Goal: Navigation & Orientation: Find specific page/section

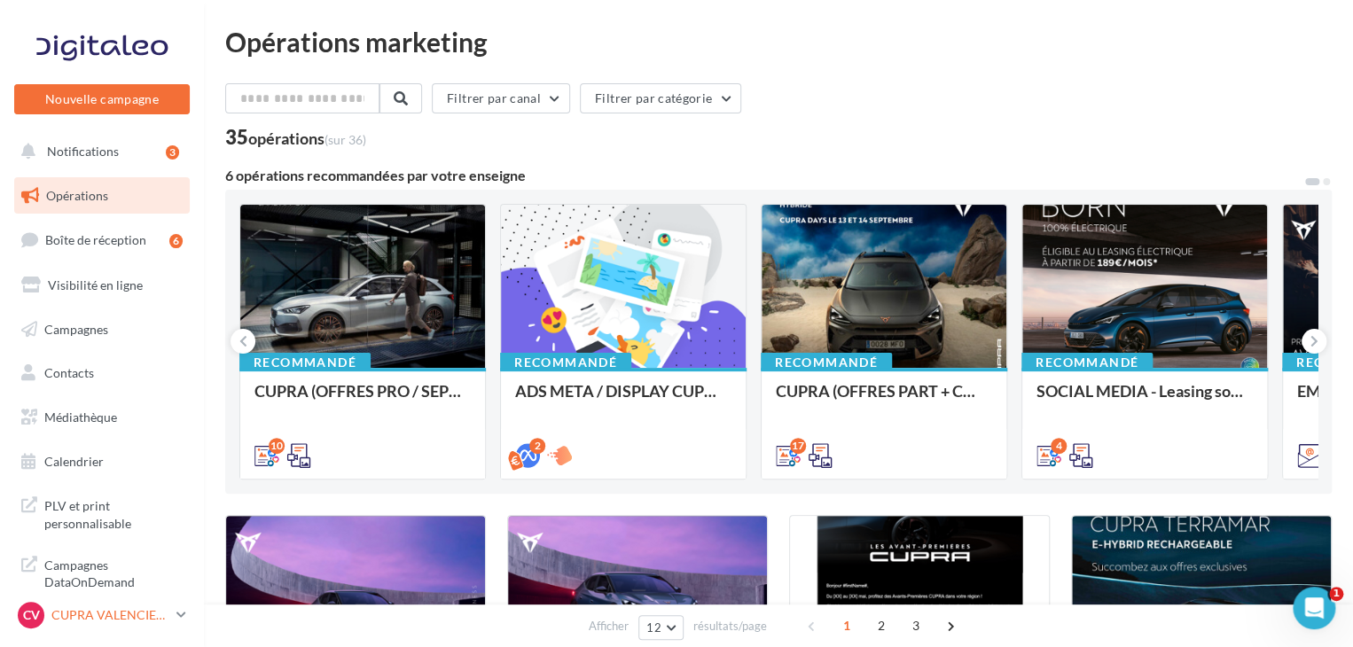
click at [105, 616] on p "CUPRA VALENCIENNES" at bounding box center [110, 615] width 118 height 18
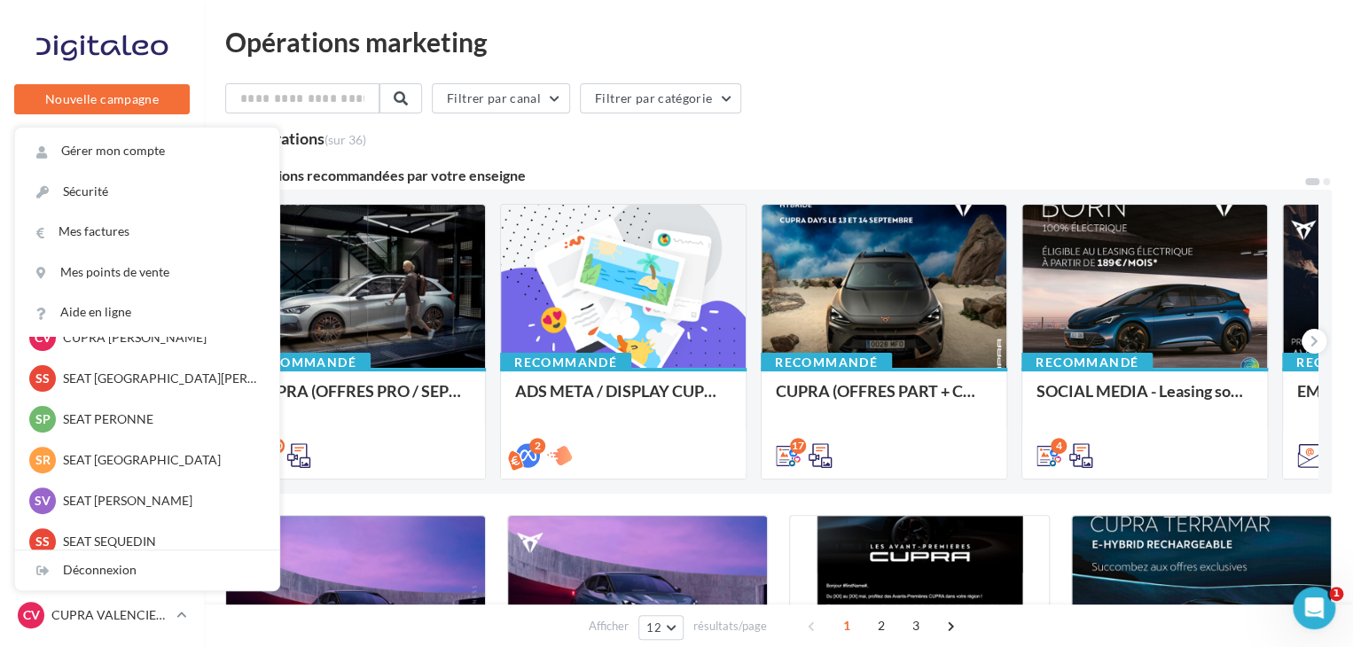
scroll to position [174, 0]
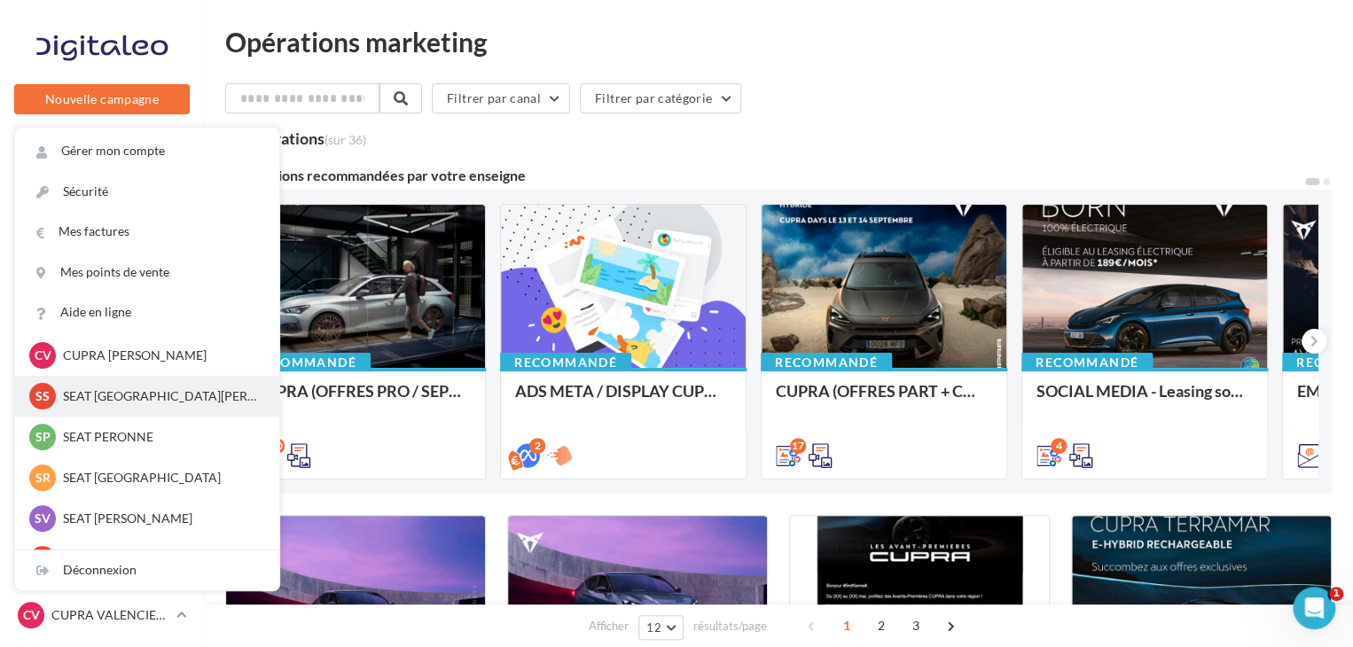
click at [96, 395] on p "SEAT [GEOGRAPHIC_DATA][PERSON_NAME]" at bounding box center [160, 396] width 195 height 18
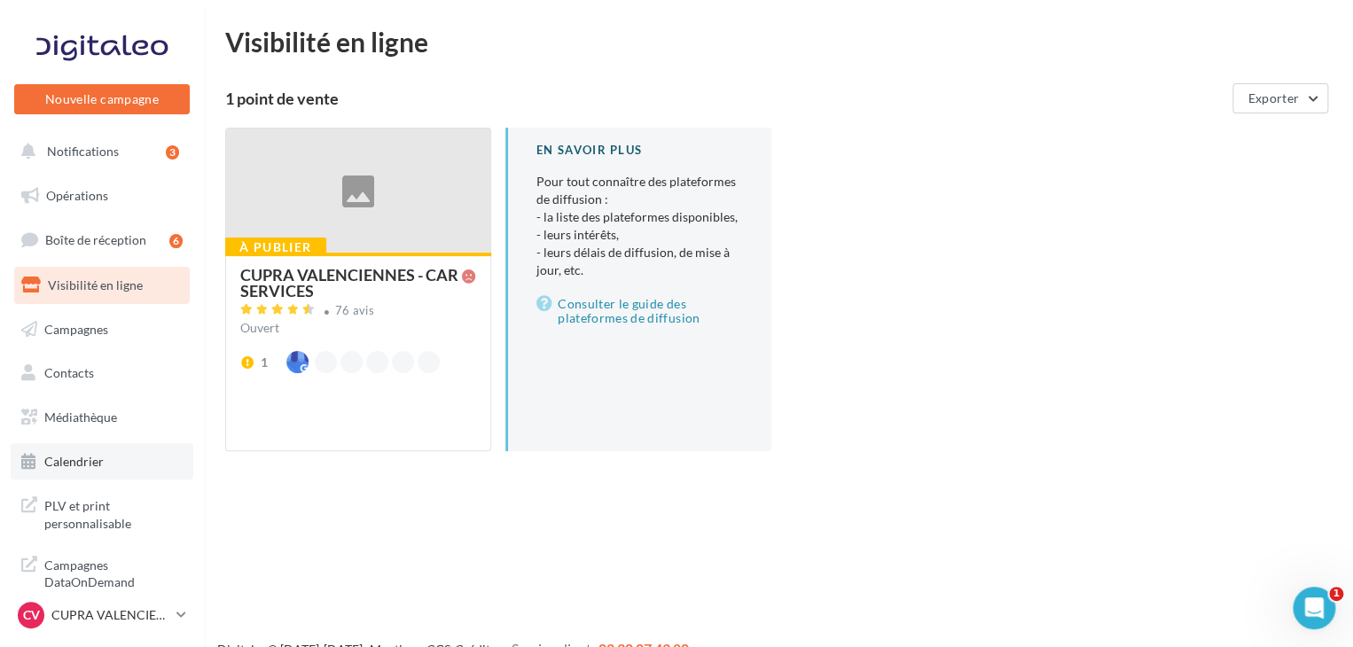
scroll to position [28, 0]
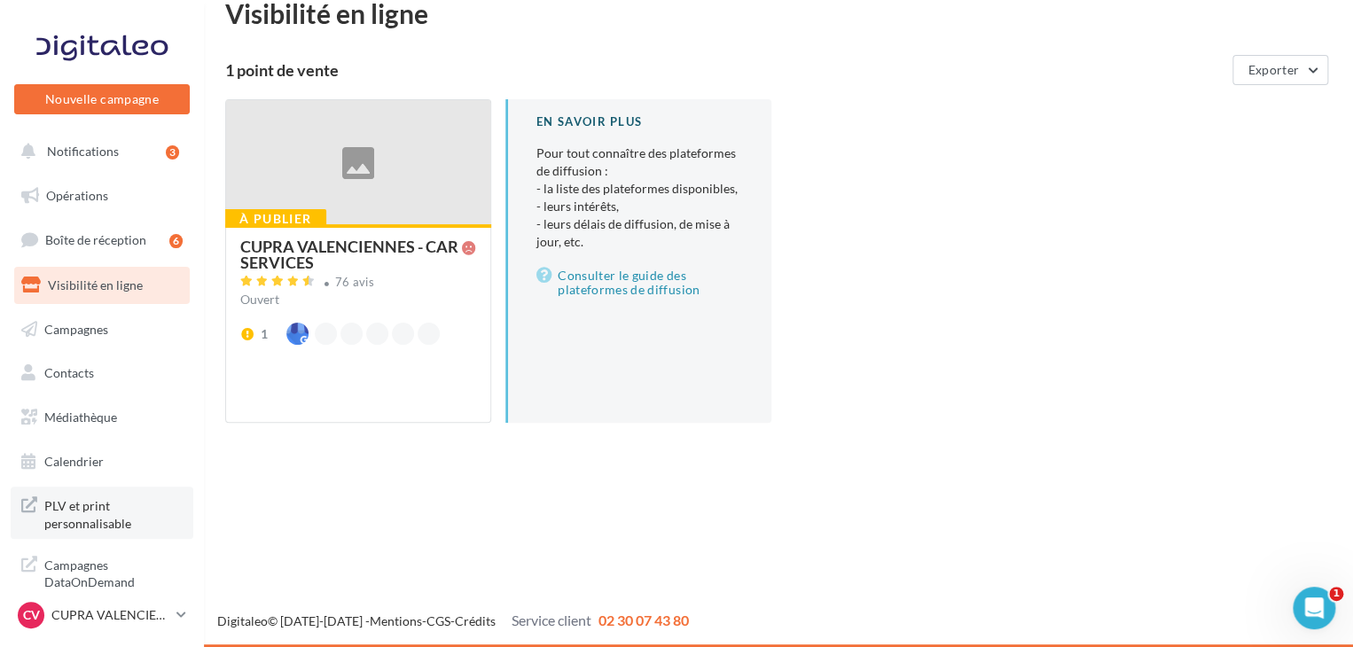
click at [99, 515] on span "PLV et print personnalisable" at bounding box center [113, 513] width 138 height 38
click at [114, 503] on span "PLV et print personnalisable" at bounding box center [113, 513] width 138 height 38
click at [113, 611] on p "CUPRA VALENCIENNES" at bounding box center [110, 615] width 118 height 18
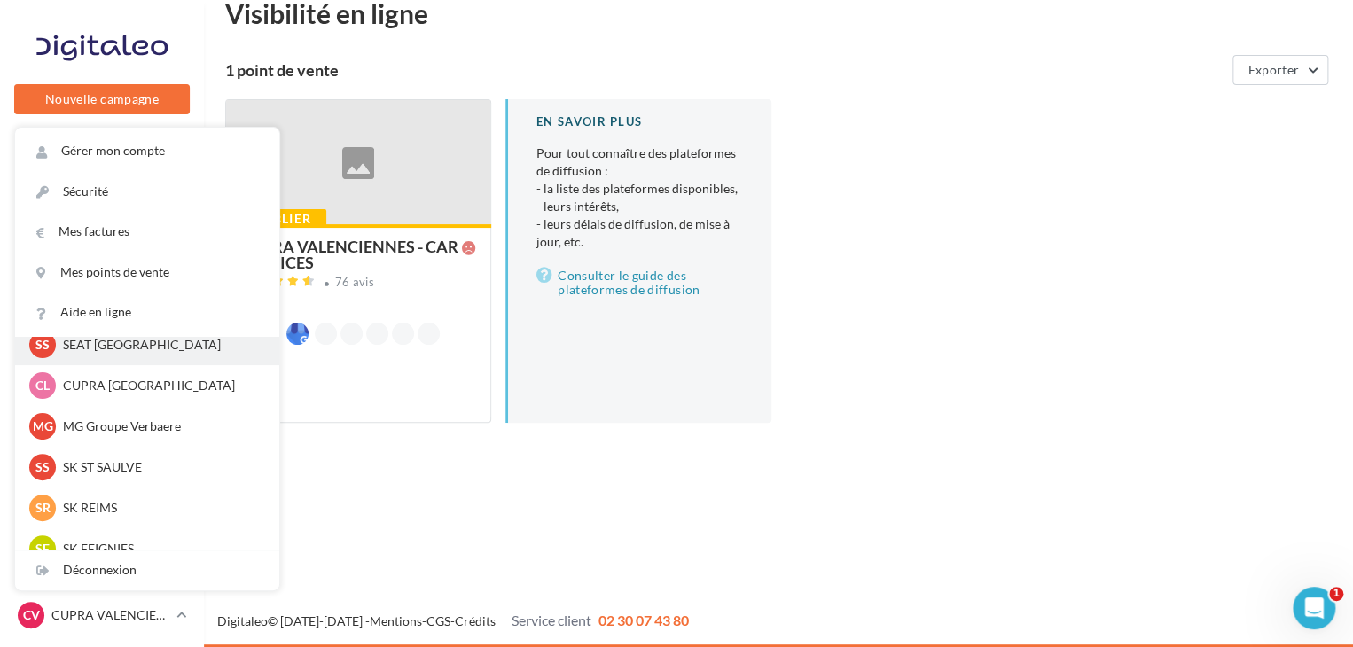
scroll to position [489, 0]
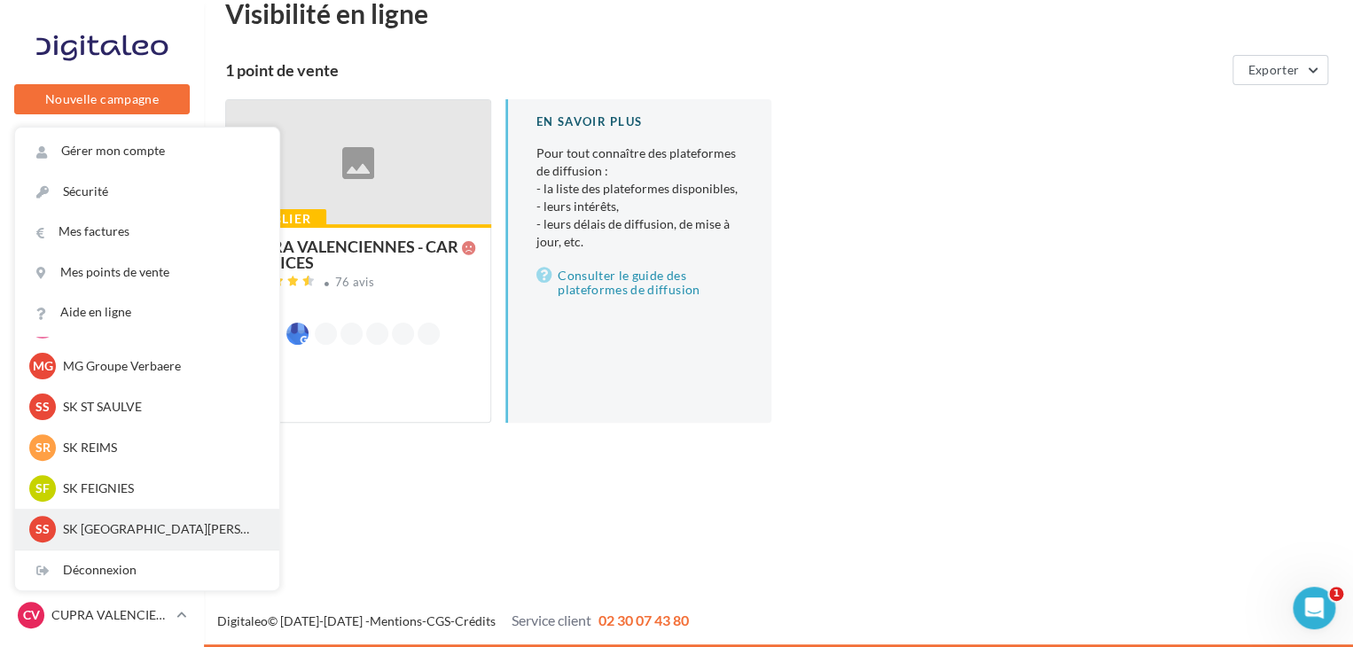
click at [131, 529] on p "SK [GEOGRAPHIC_DATA][PERSON_NAME]" at bounding box center [160, 529] width 195 height 18
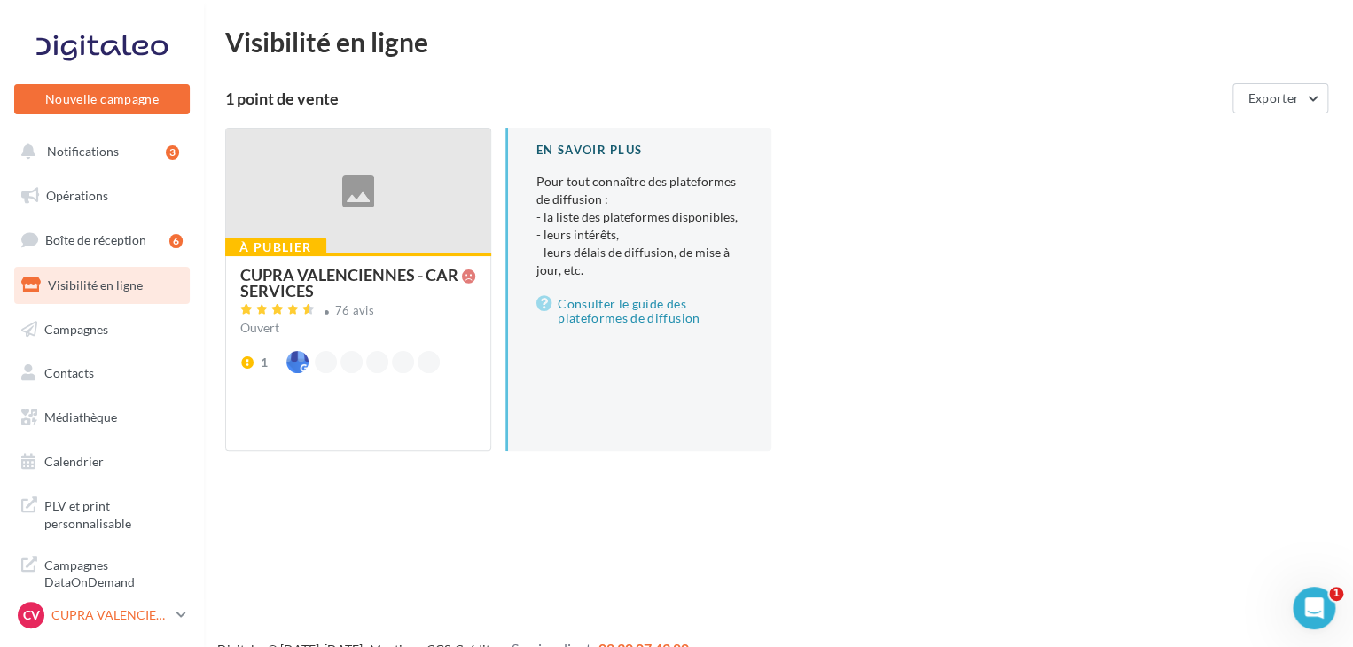
click at [139, 622] on p "CUPRA VALENCIENNES" at bounding box center [110, 615] width 118 height 18
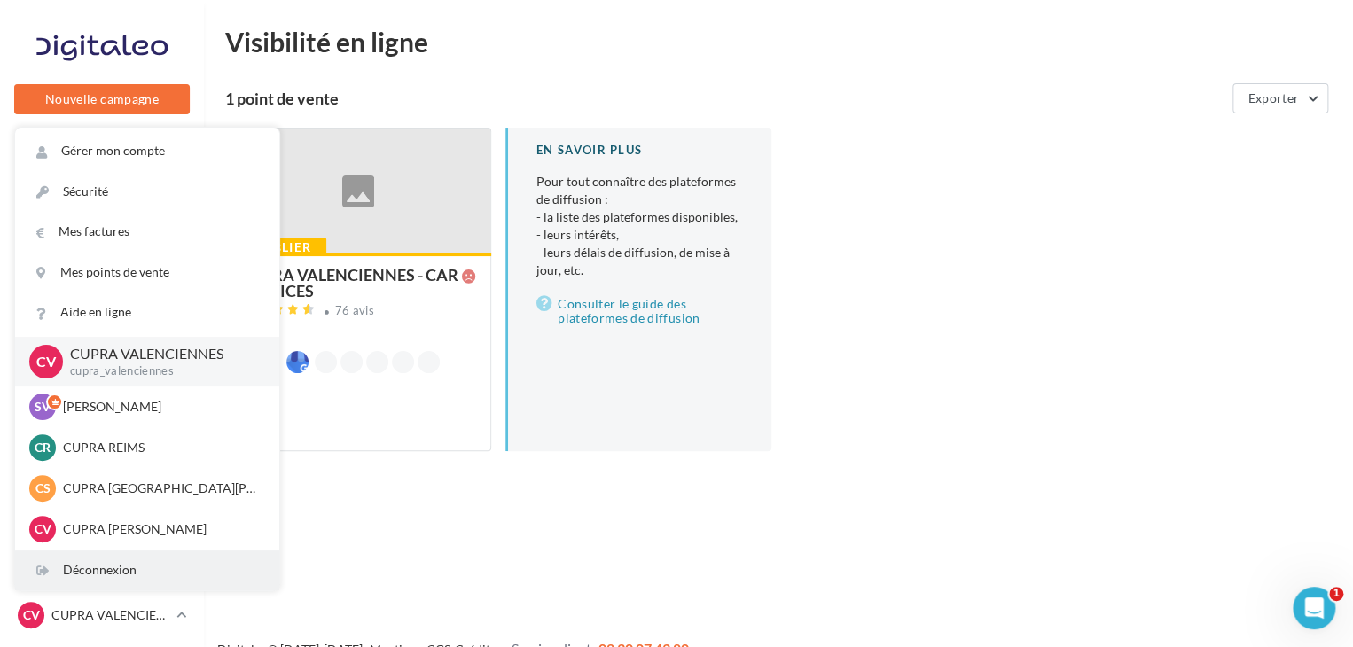
click at [131, 570] on div "Déconnexion" at bounding box center [147, 571] width 264 height 40
